Goal: Task Accomplishment & Management: Use online tool/utility

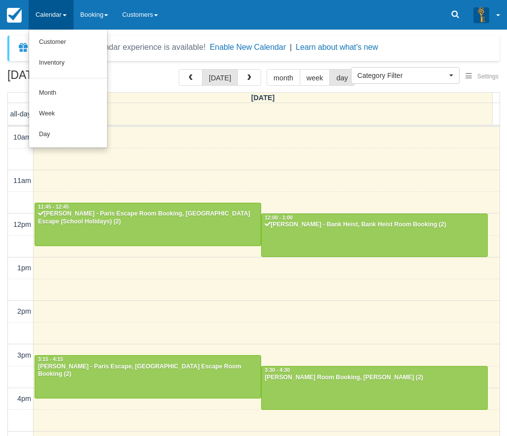
select select
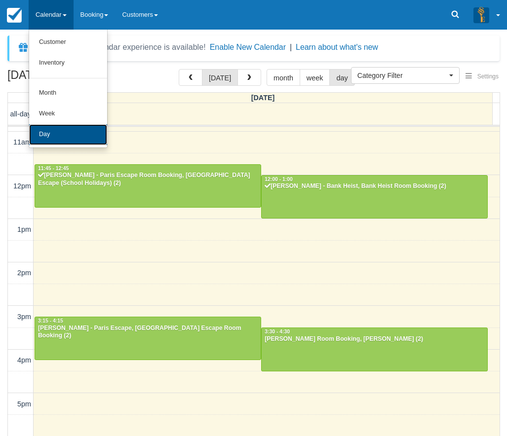
click at [45, 134] on link "Day" at bounding box center [68, 134] width 78 height 21
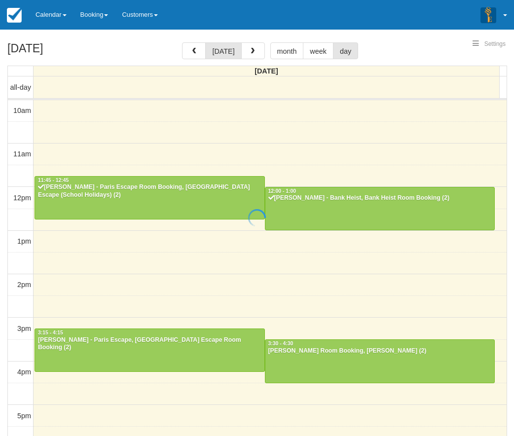
select select
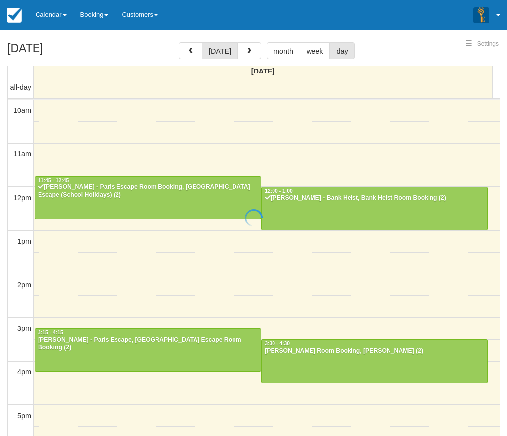
scroll to position [88, 0]
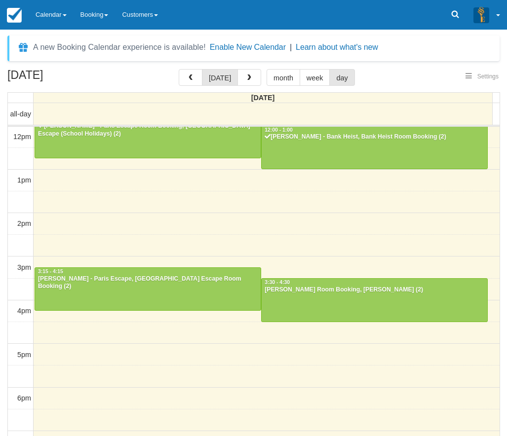
select select
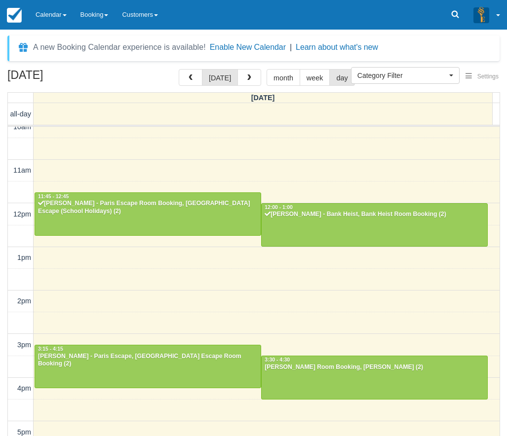
scroll to position [0, 0]
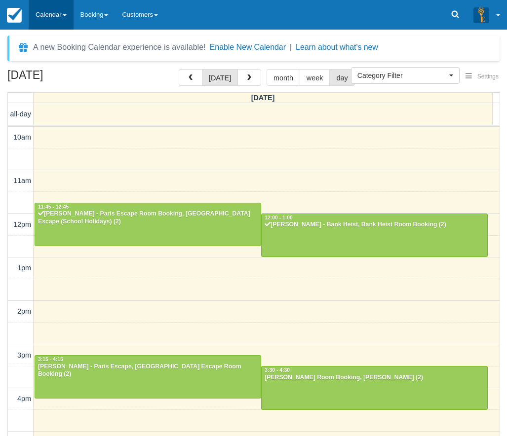
click at [52, 14] on link "Calendar" at bounding box center [51, 15] width 45 height 30
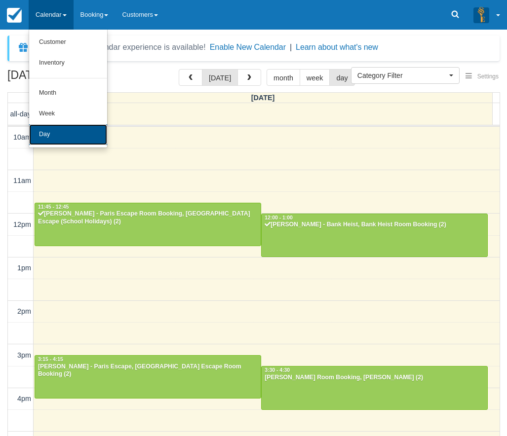
click at [41, 133] on link "Day" at bounding box center [68, 134] width 78 height 21
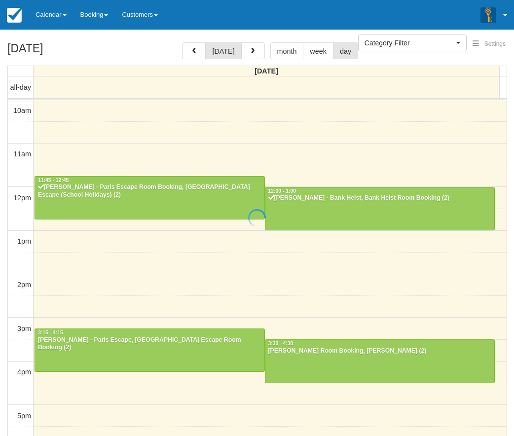
select select
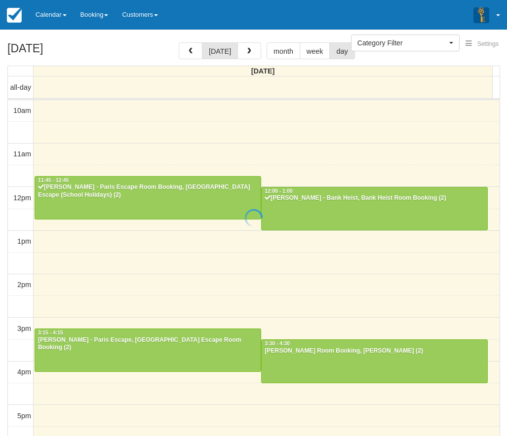
scroll to position [88, 0]
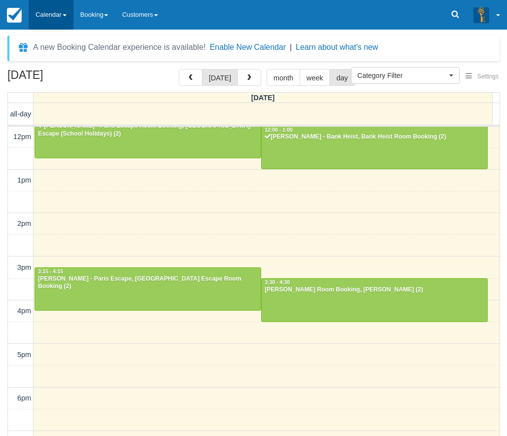
click at [50, 9] on link "Calendar" at bounding box center [51, 15] width 45 height 30
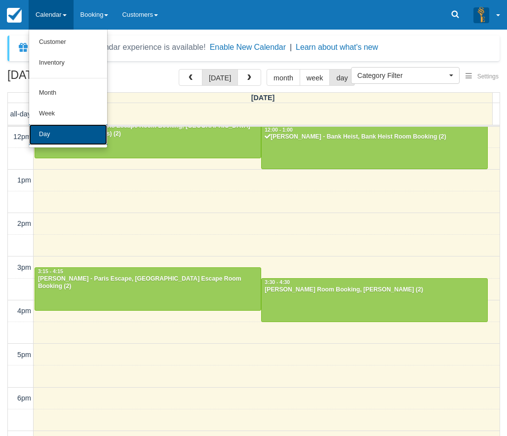
click at [53, 131] on link "Day" at bounding box center [68, 134] width 78 height 21
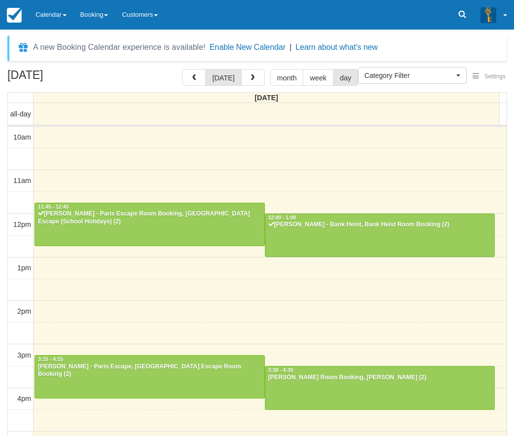
select select
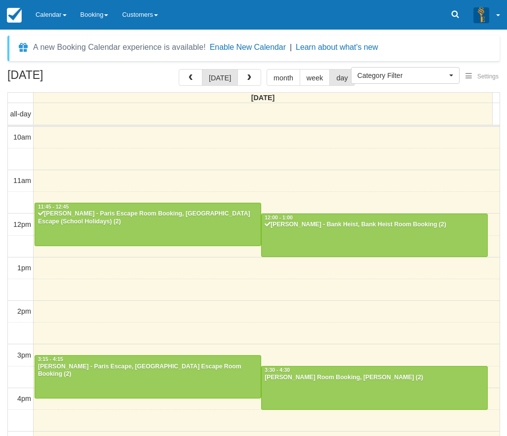
scroll to position [88, 0]
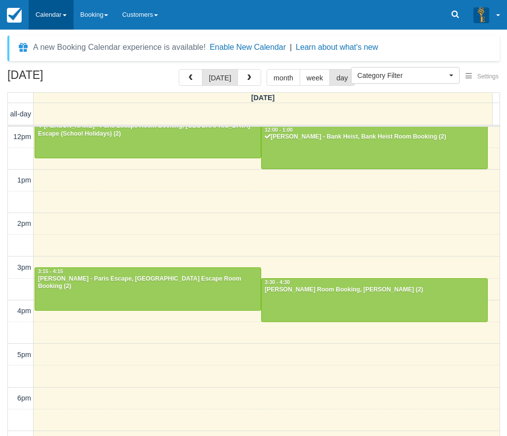
click at [49, 16] on link "Calendar" at bounding box center [51, 15] width 45 height 30
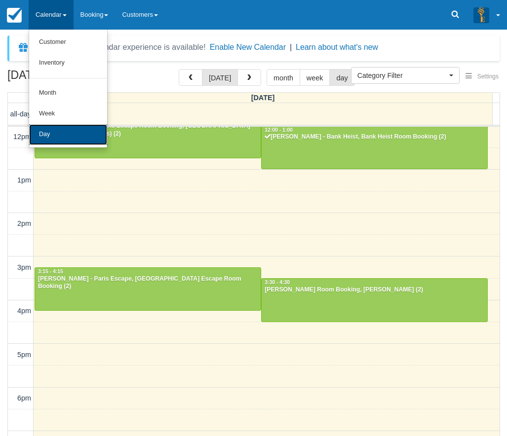
click at [61, 133] on link "Day" at bounding box center [68, 134] width 78 height 21
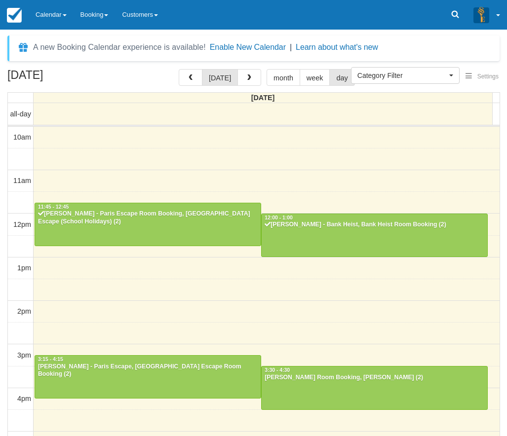
select select
